Goal: Information Seeking & Learning: Learn about a topic

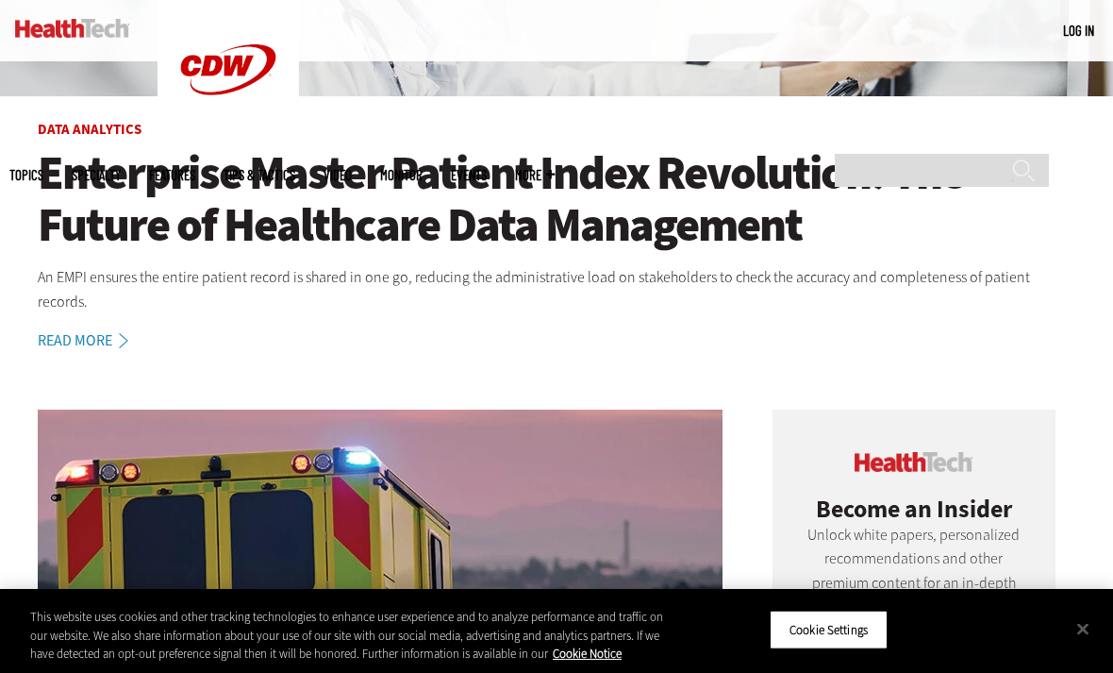
click at [58, 189] on h1 "Enterprise Master Patient Index Revolution: The Future of Healthcare Data Manag…" at bounding box center [557, 199] width 1038 height 104
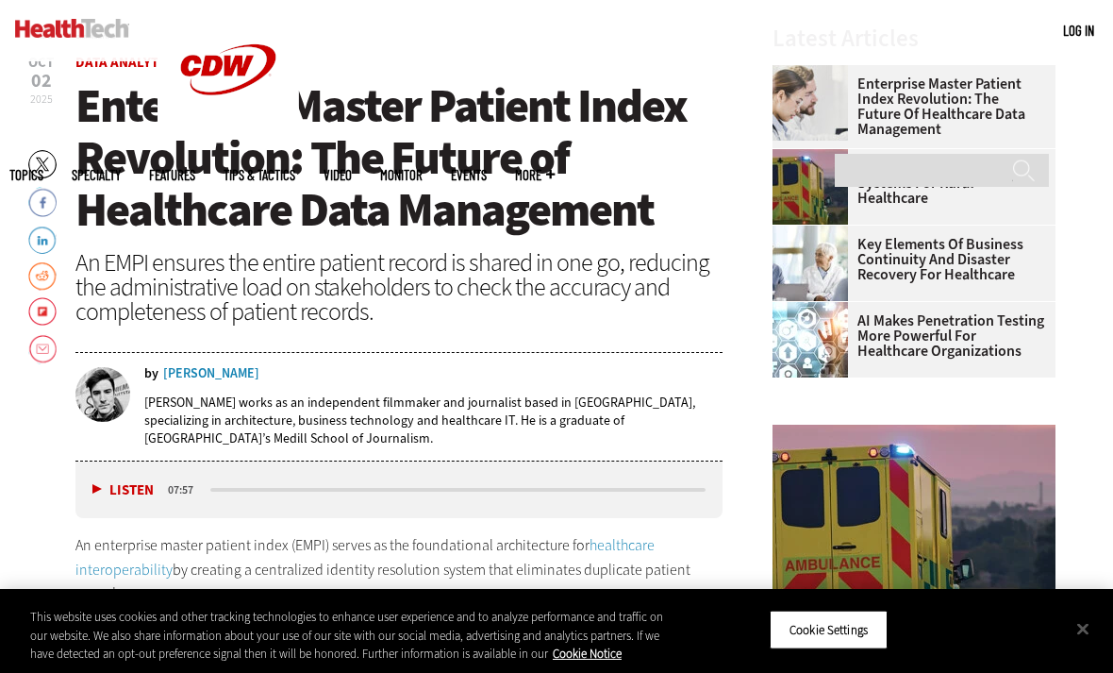
scroll to position [836, 0]
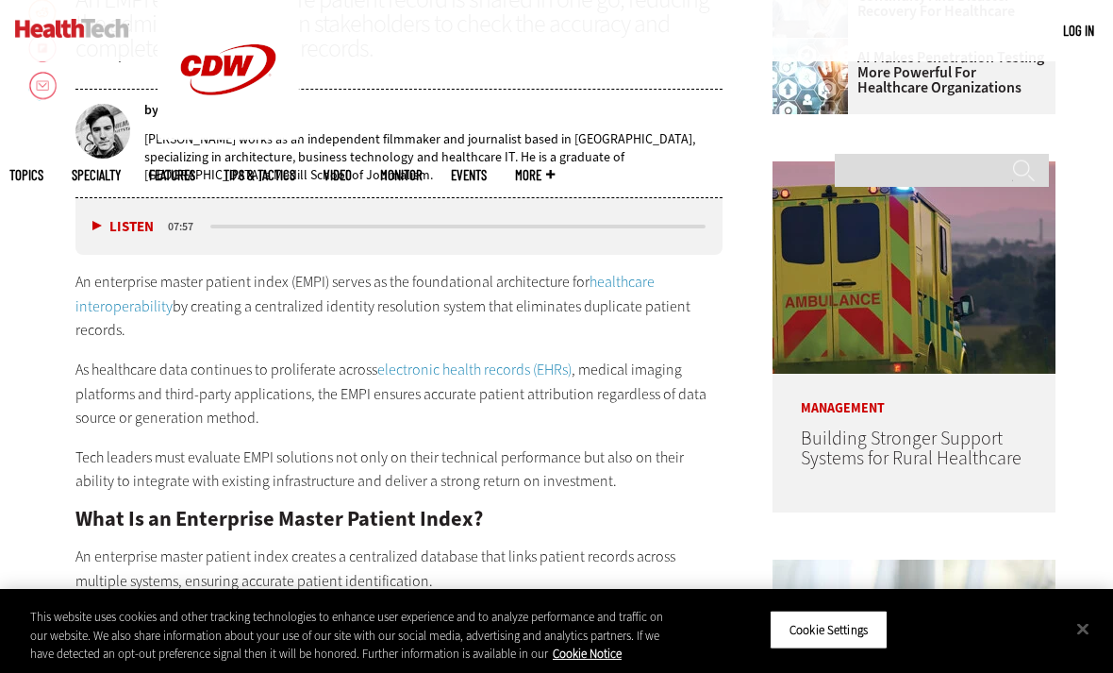
click at [101, 216] on div "Listen Pause" at bounding box center [127, 226] width 75 height 21
click at [104, 222] on button "Listen" at bounding box center [122, 227] width 61 height 14
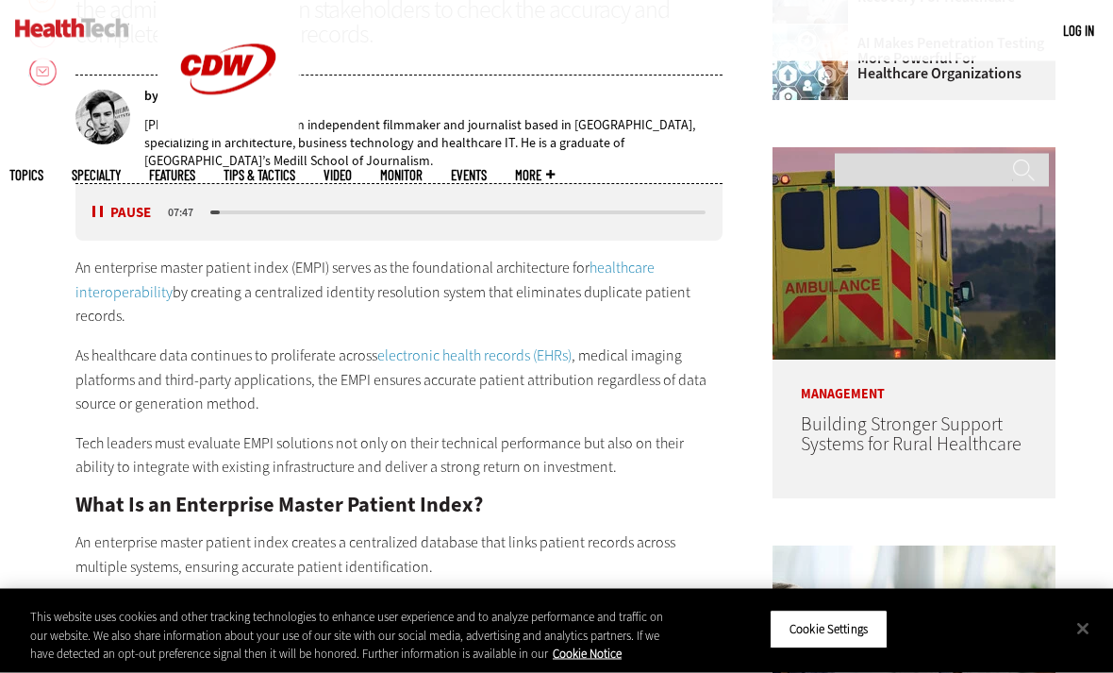
scroll to position [912, 0]
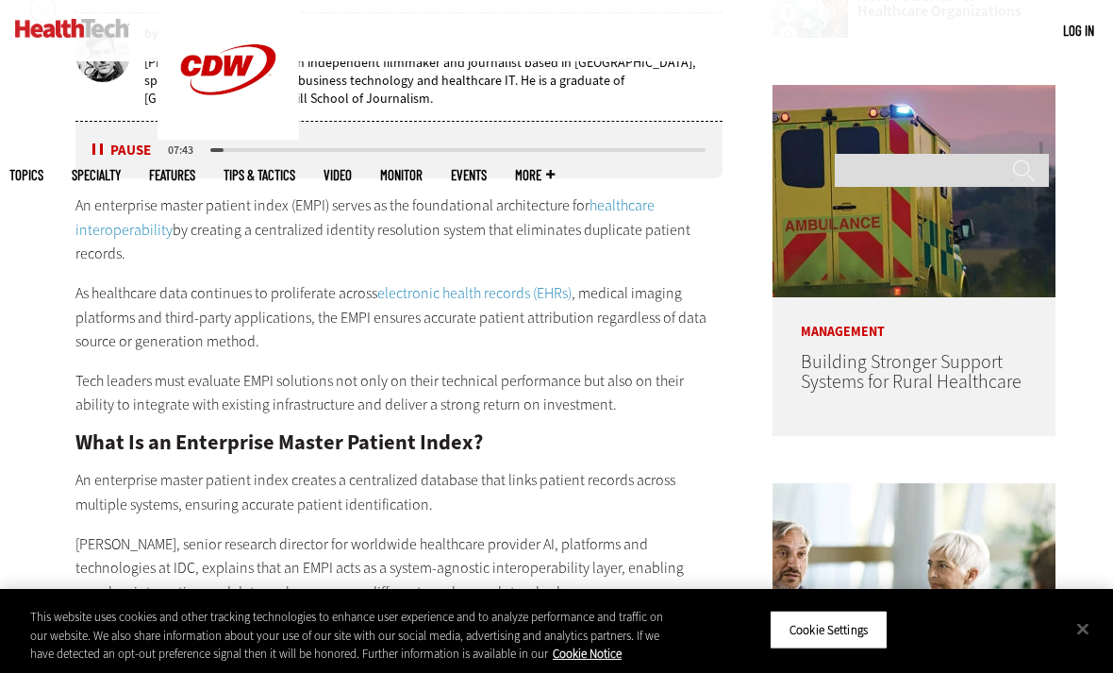
click at [94, 146] on button "Pause" at bounding box center [121, 150] width 58 height 14
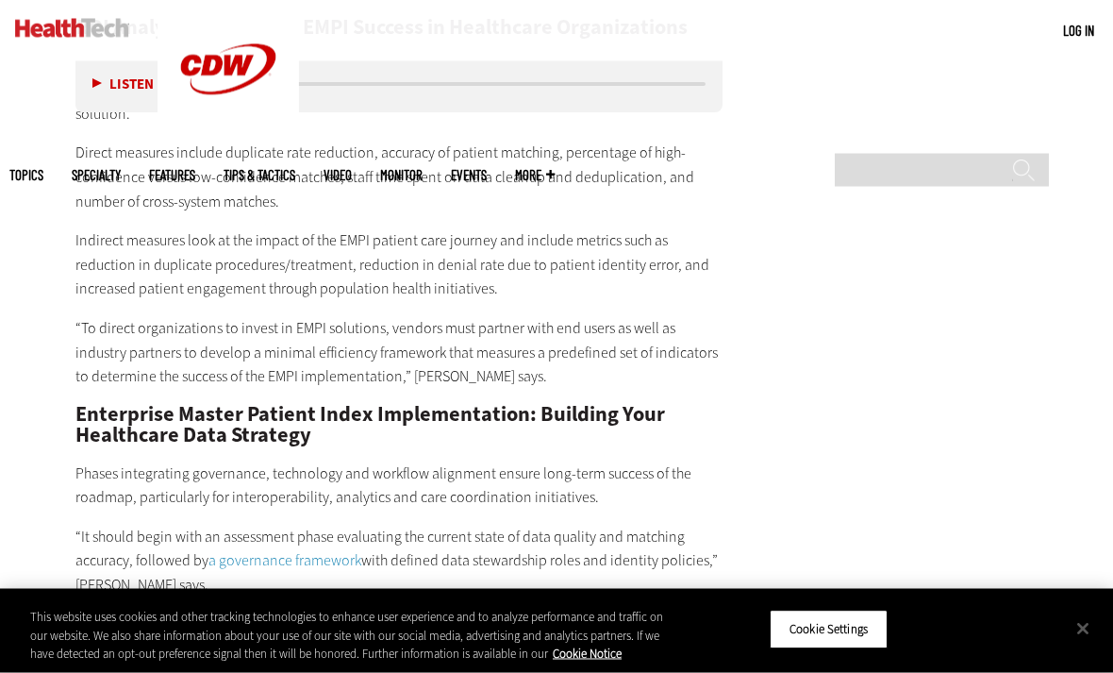
scroll to position [3187, 0]
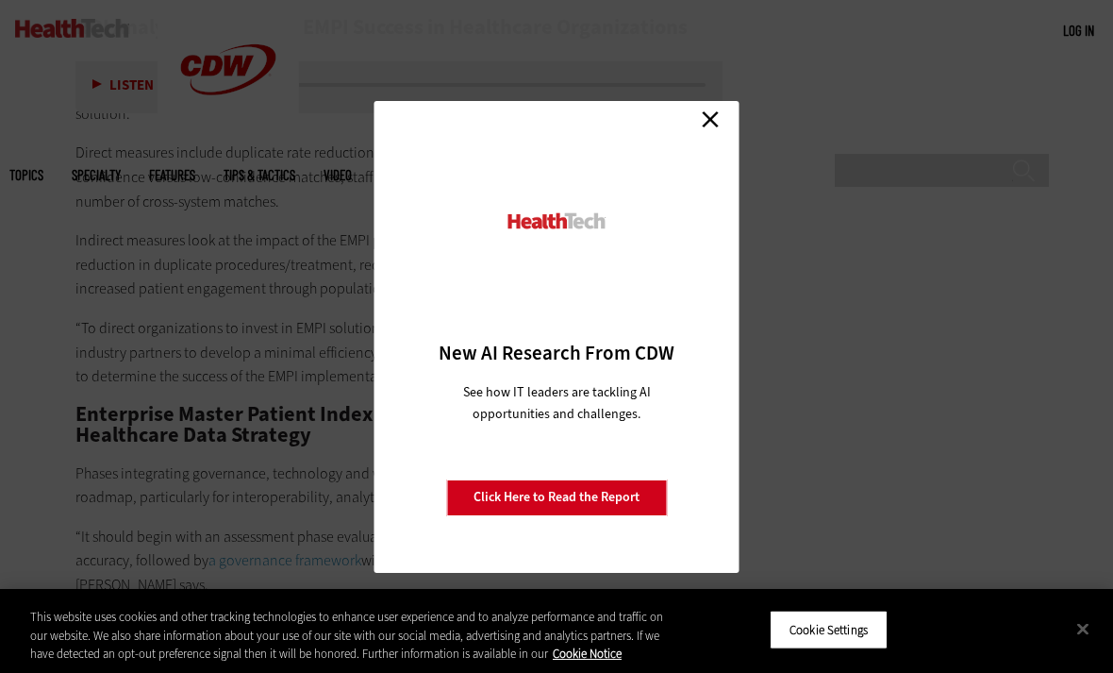
click at [686, 174] on div at bounding box center [556, 241] width 299 height 196
click at [710, 134] on link "Close" at bounding box center [710, 120] width 28 height 28
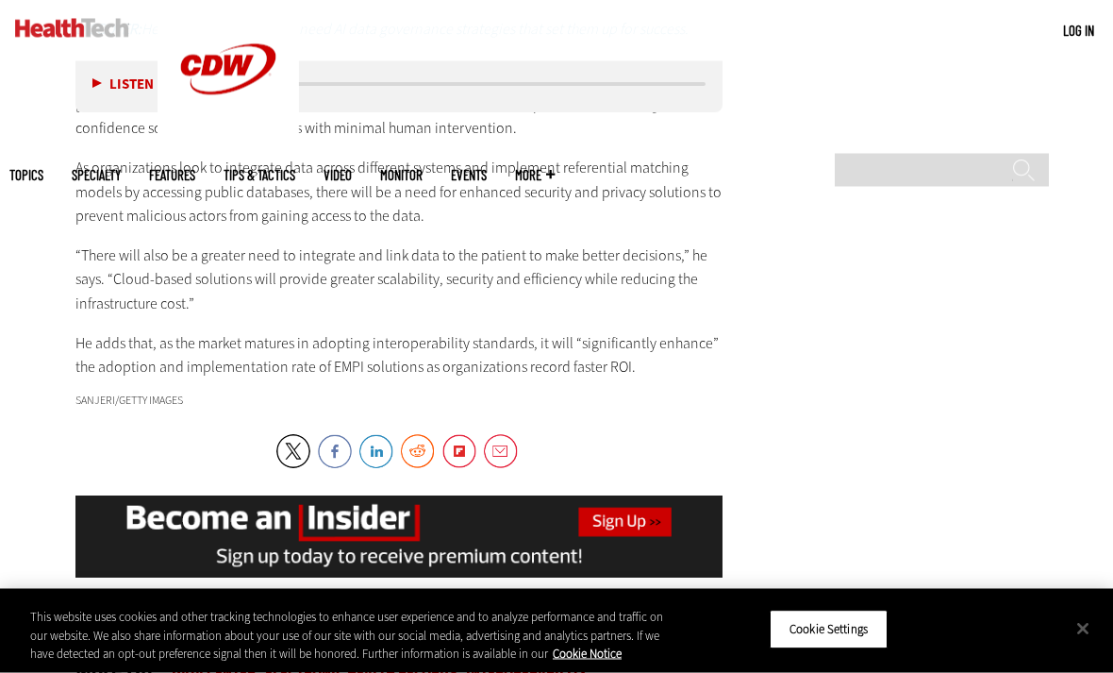
scroll to position [3910, 0]
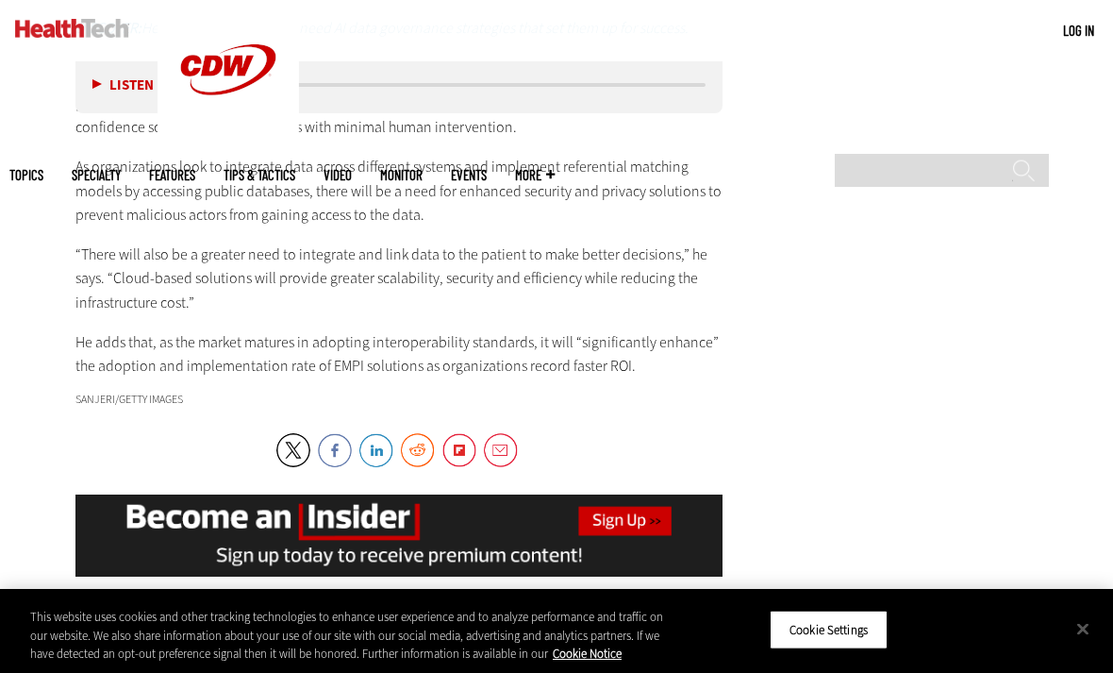
click at [549, 433] on div "Twitter Facebook LinkedIn Reddit Flipboard Email" at bounding box center [398, 450] width 647 height 34
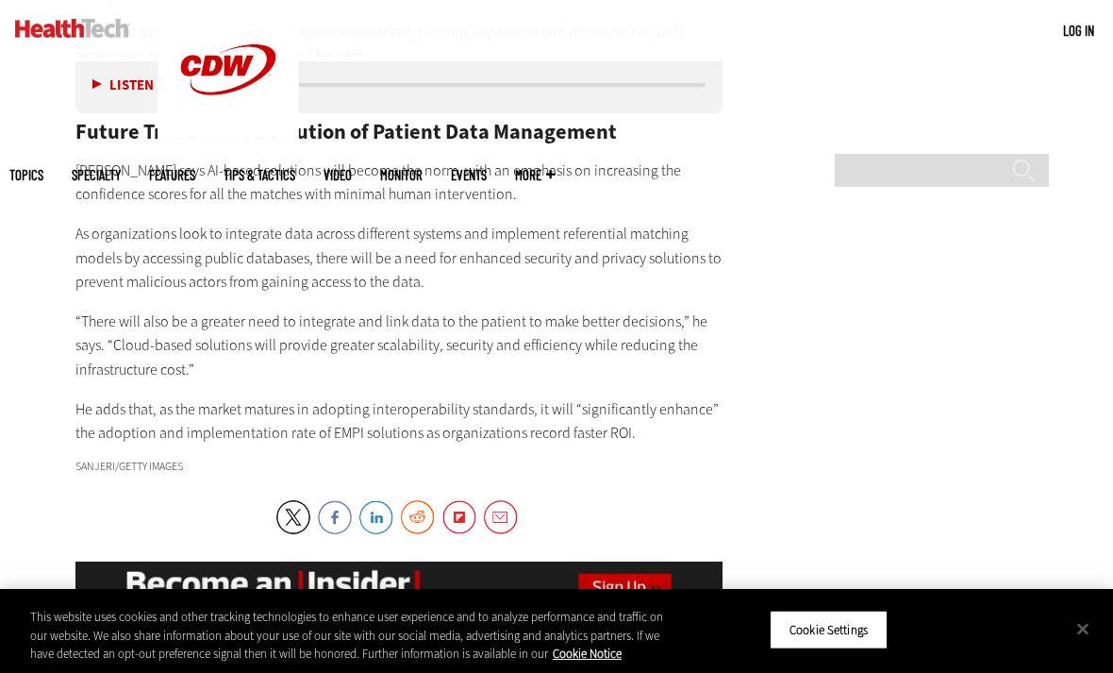
scroll to position [0, 0]
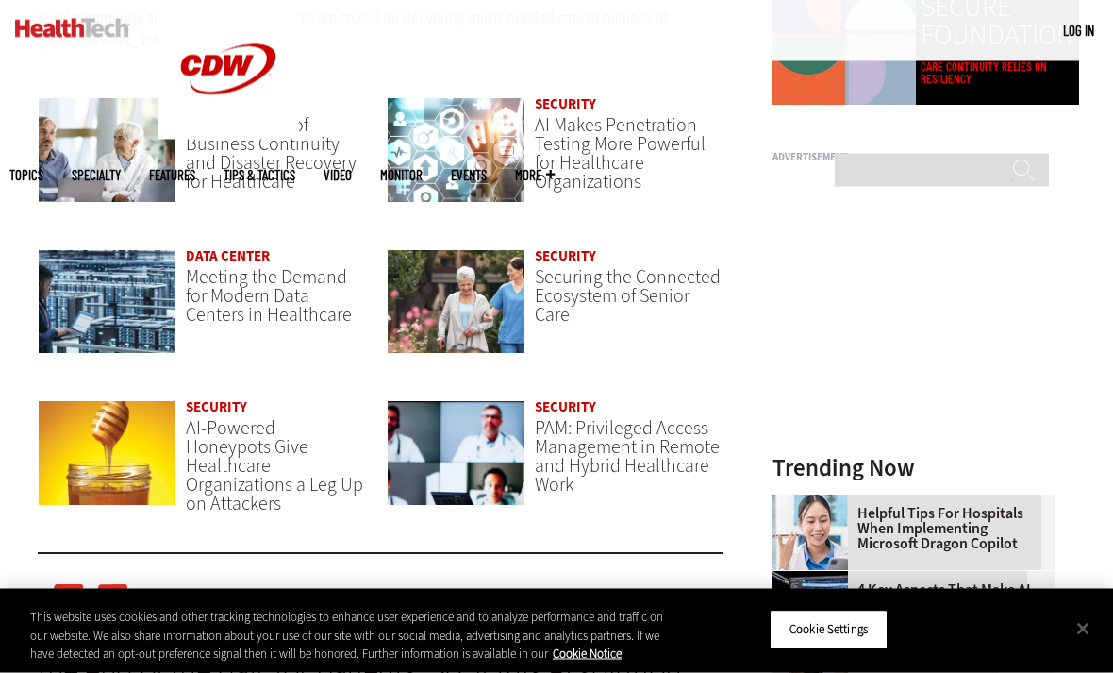
scroll to position [1374, 0]
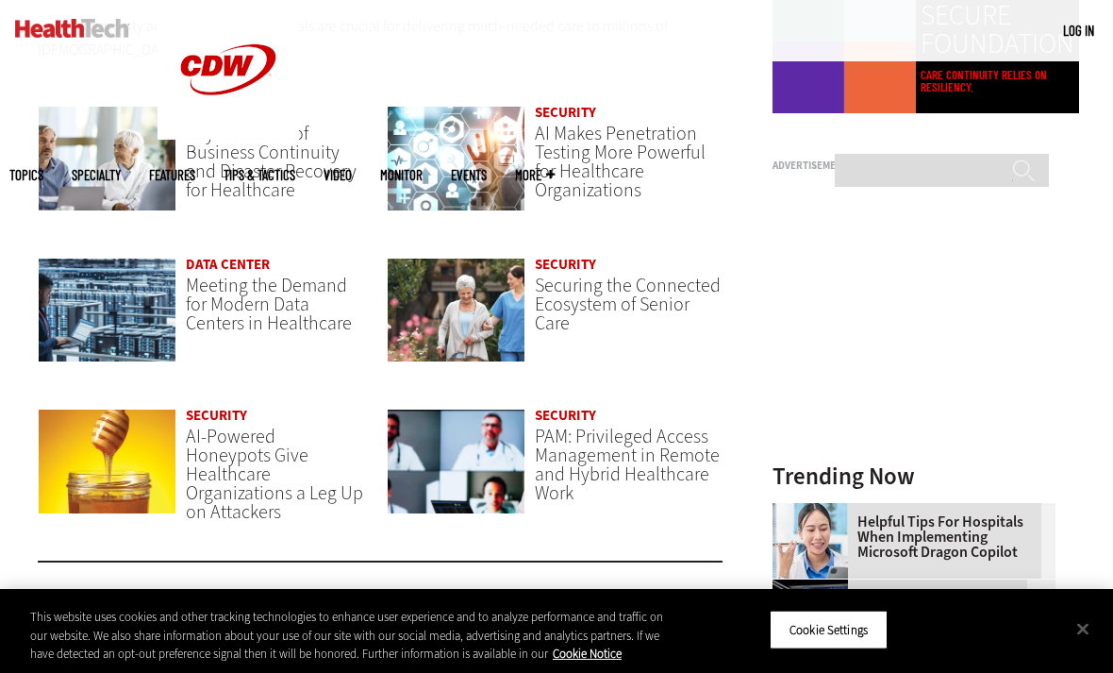
click at [222, 298] on span "Meeting the Demand for Modern Data Centers in Healthcare" at bounding box center [269, 304] width 166 height 63
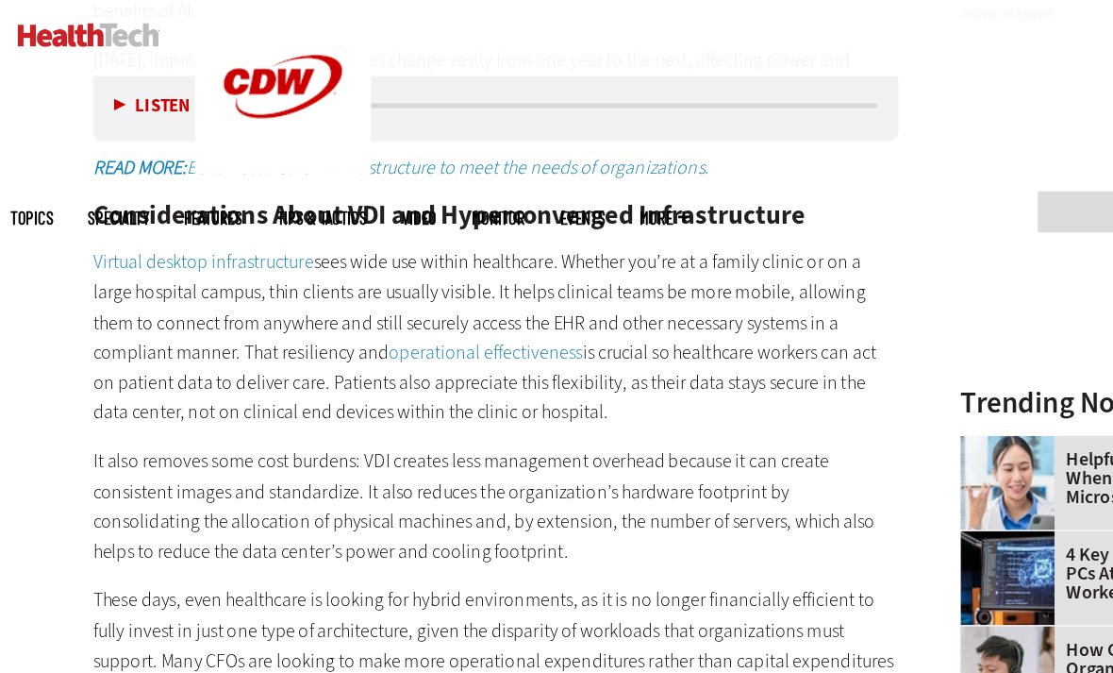
click at [75, 500] on p "These days, even healthcare is looking for hybrid environments, as it is no lon…" at bounding box center [398, 542] width 647 height 145
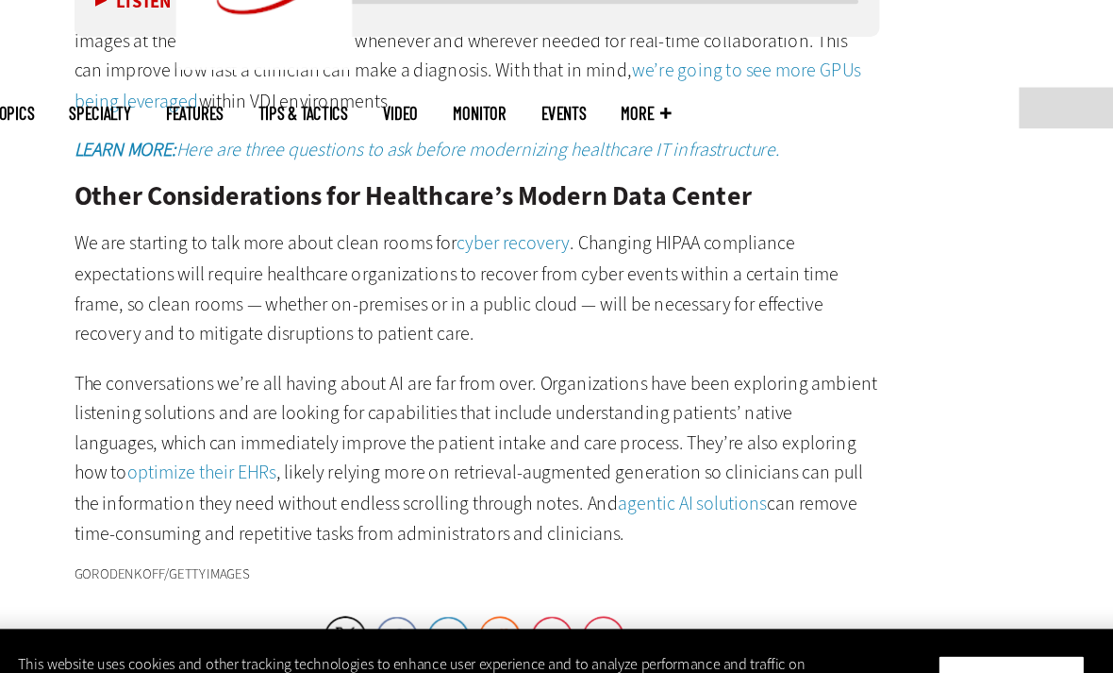
scroll to position [3425, 0]
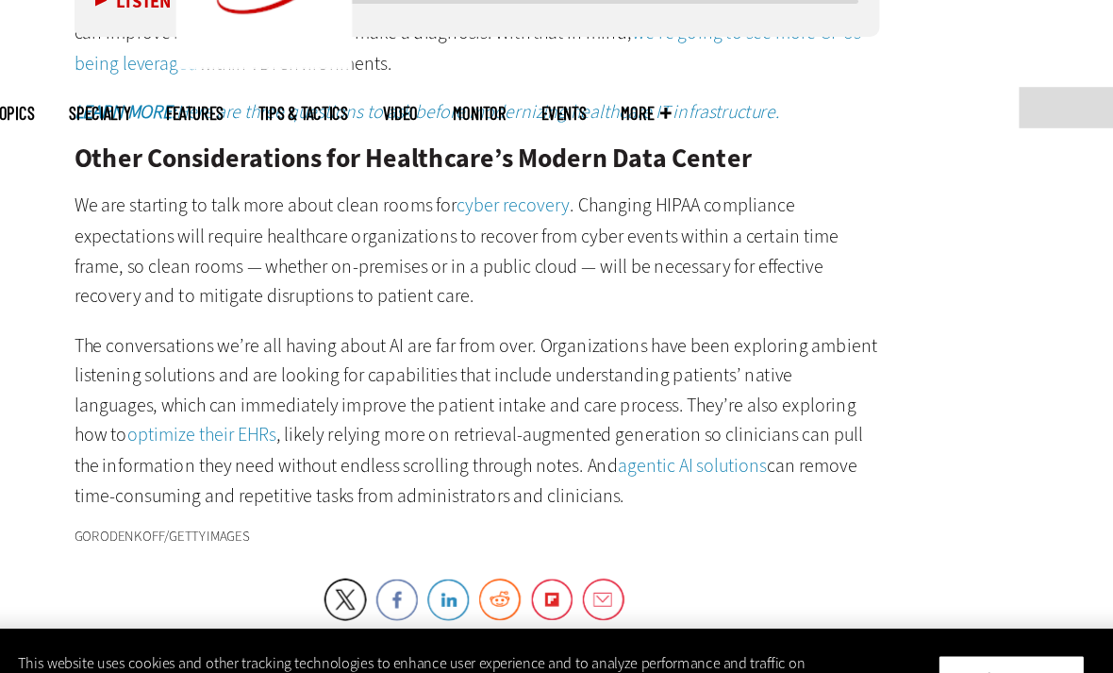
click at [428, 239] on link "cyber recovery" at bounding box center [428, 249] width 91 height 20
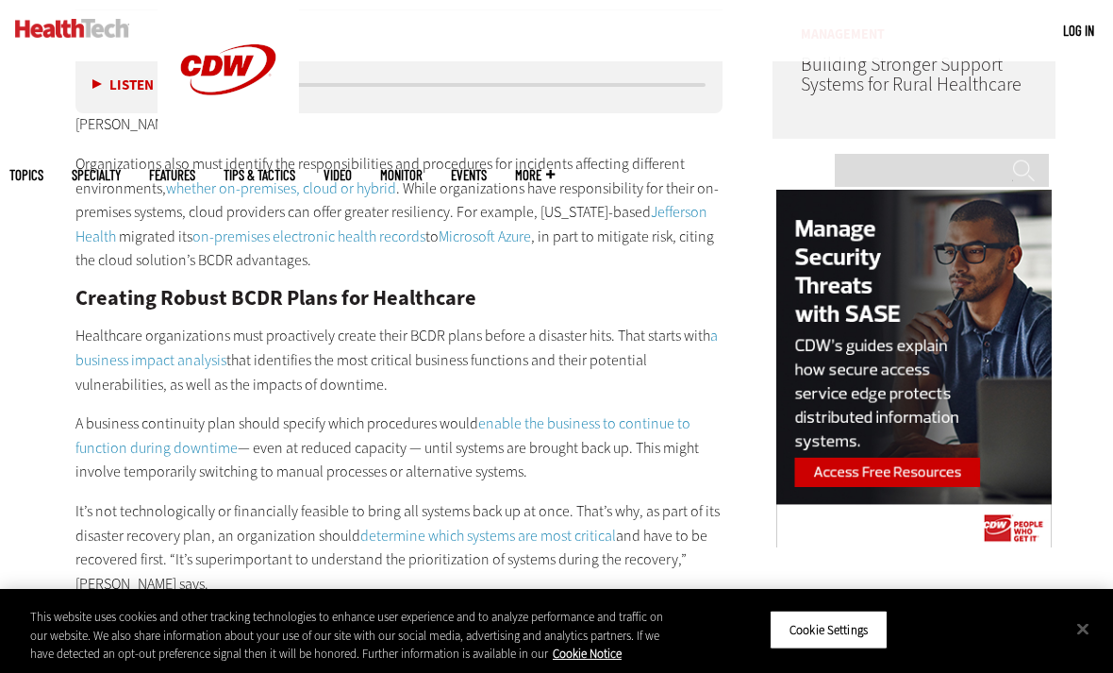
scroll to position [1646, 0]
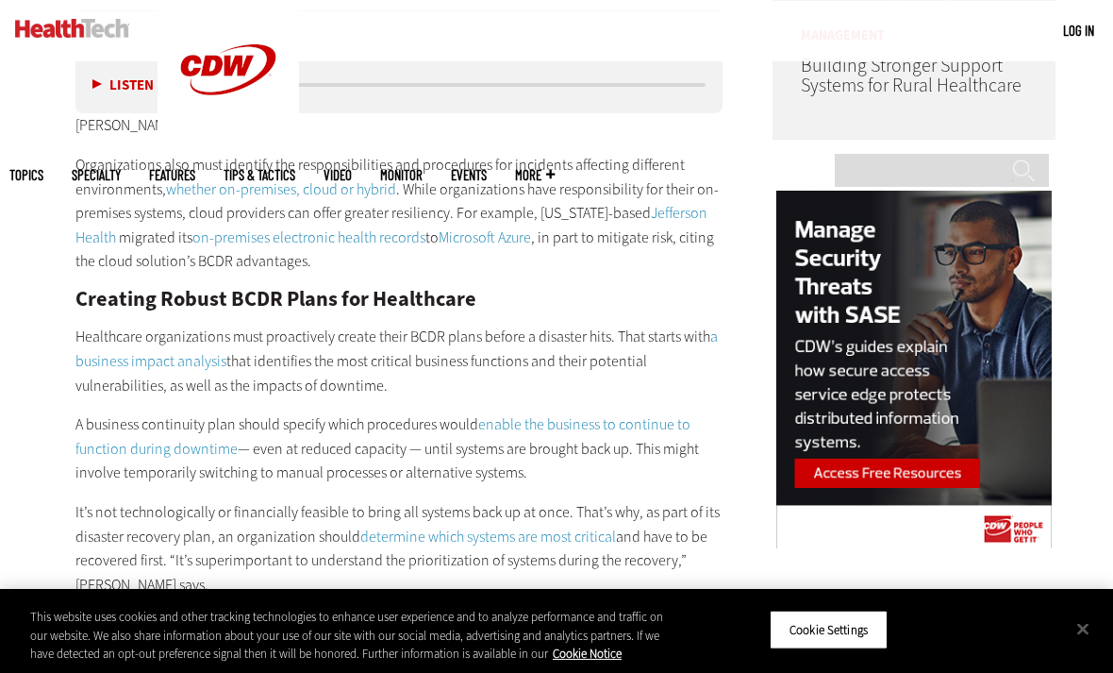
click at [37, 657] on div "This website uses cookies and other tracking technologies to enhance user exper…" at bounding box center [349, 635] width 638 height 56
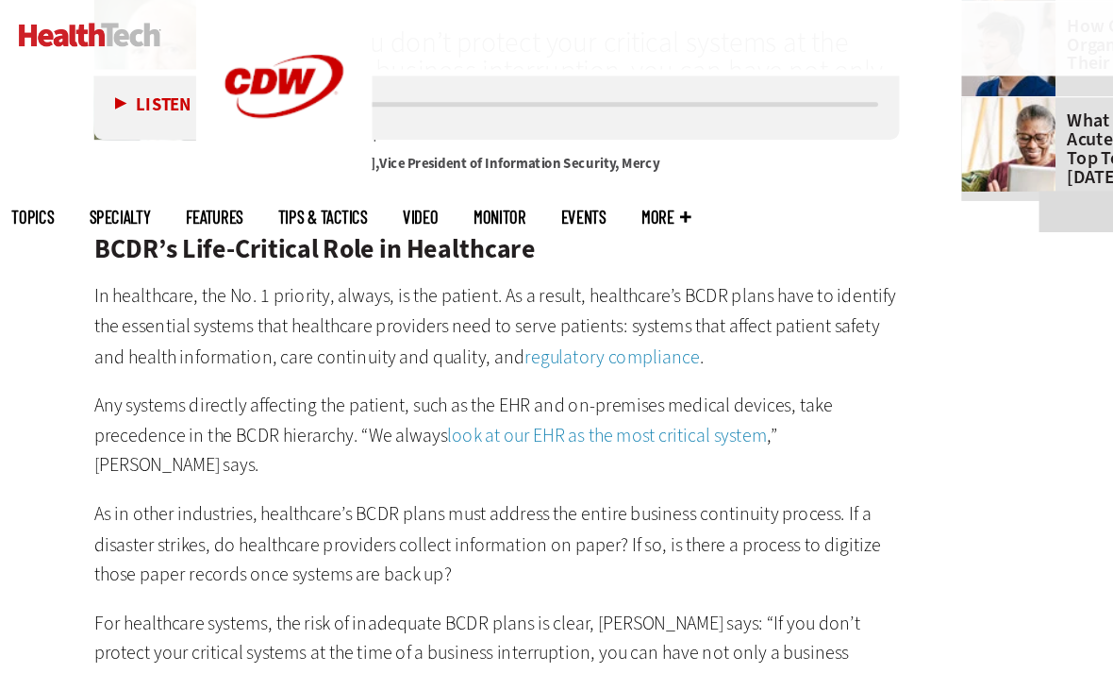
scroll to position [0, 0]
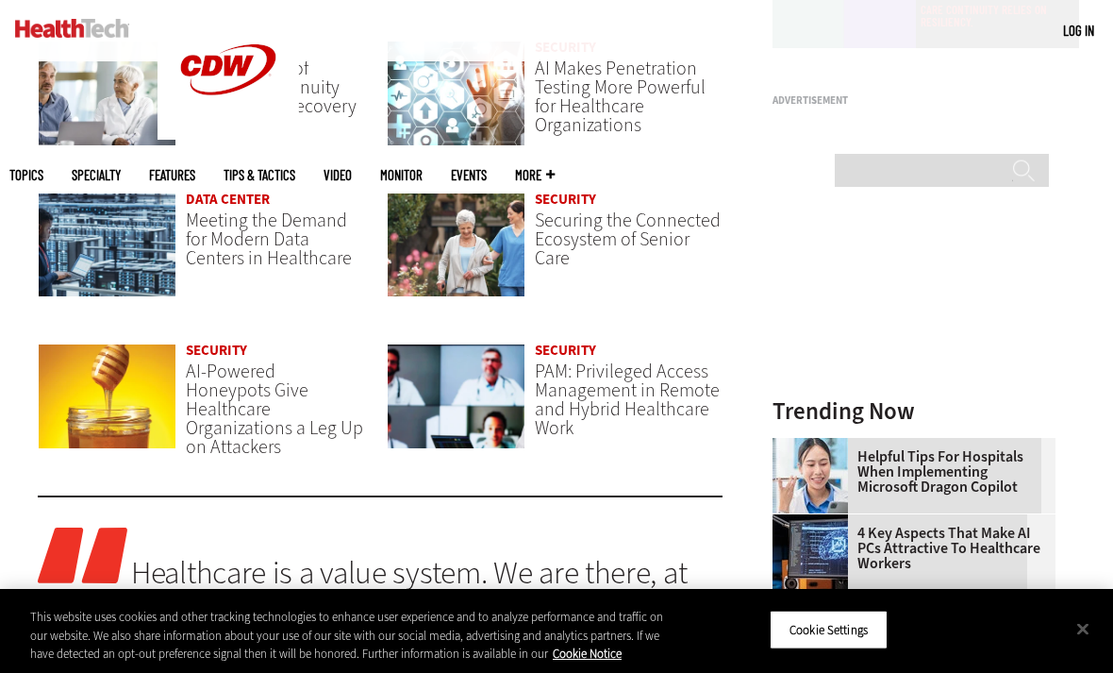
click at [187, 358] on span "AI-Powered Honeypots Give Healthcare Organizations a Leg Up on Attackers" at bounding box center [274, 408] width 177 height 101
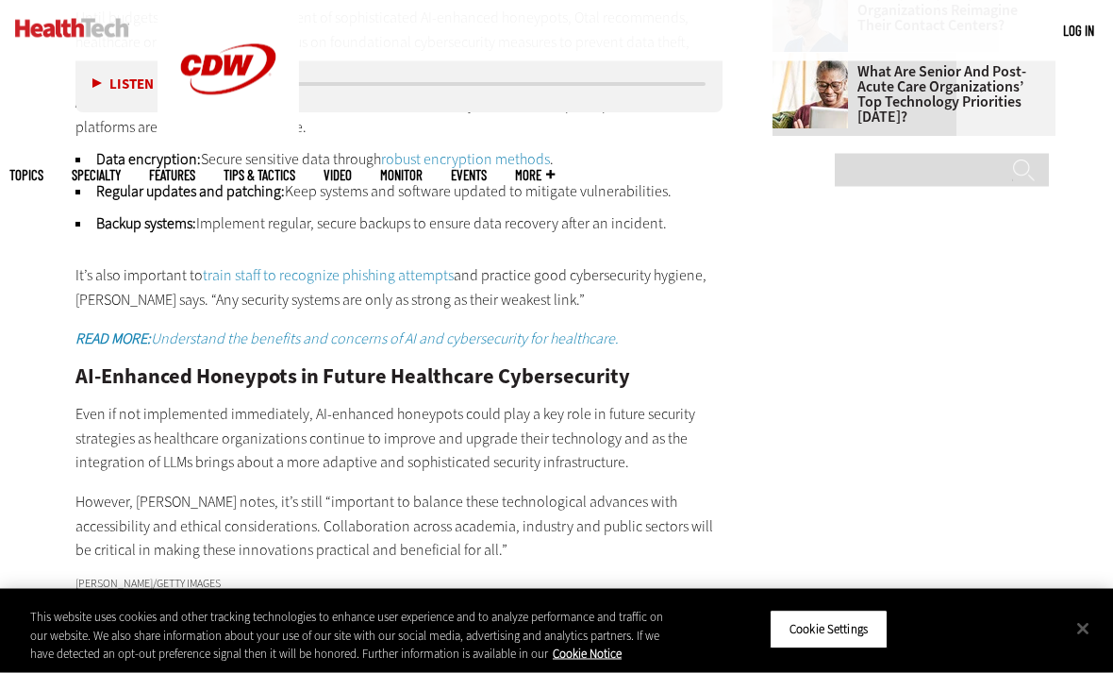
scroll to position [2752, 0]
